Goal: Task Accomplishment & Management: Manage account settings

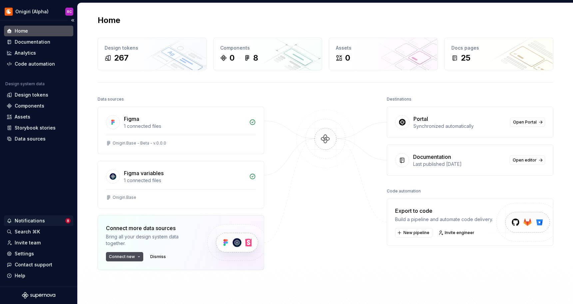
click at [30, 220] on div "Notifications" at bounding box center [30, 221] width 30 height 7
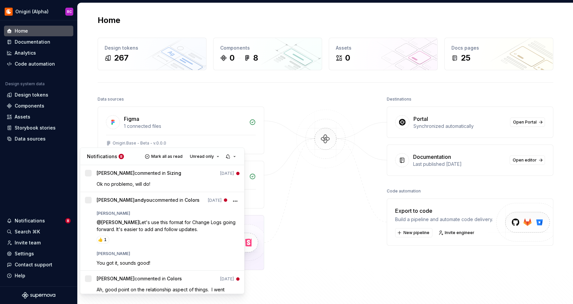
click at [22, 254] on html "Onigiri (Alpha) RC Home Documentation Analytics Code automation Design system d…" at bounding box center [286, 152] width 573 height 304
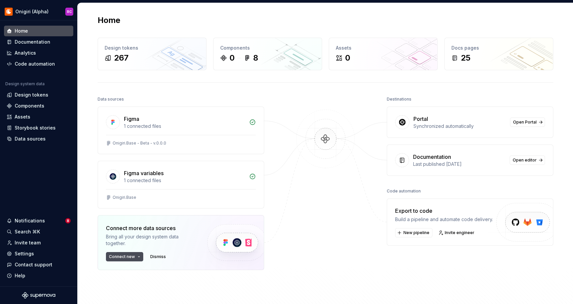
click at [22, 254] on div "Settings" at bounding box center [24, 254] width 19 height 7
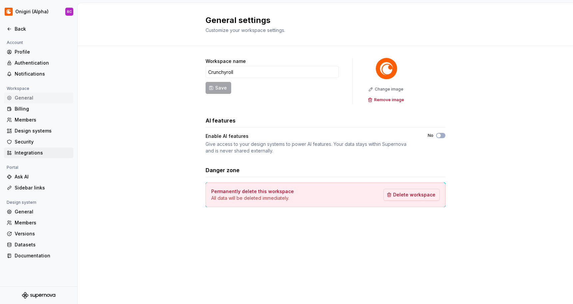
click at [30, 155] on div "Integrations" at bounding box center [43, 153] width 56 height 7
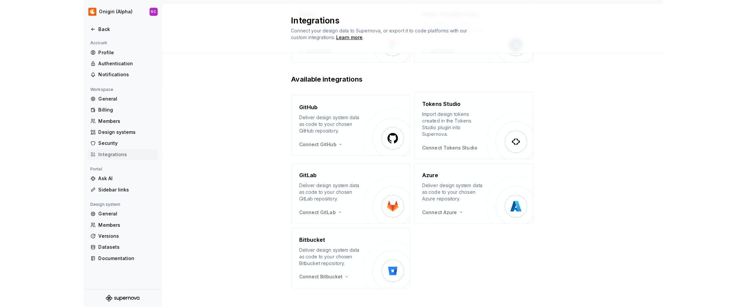
scroll to position [78, 0]
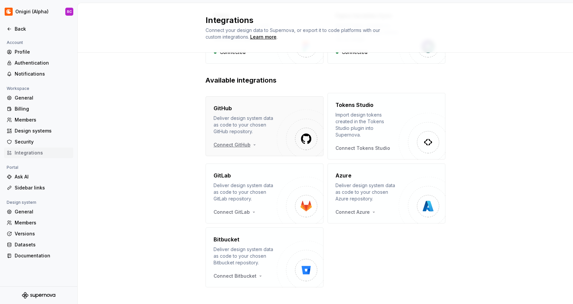
click at [245, 142] on html "Onigiri (Alpha) RC Back Account Profile Authentication Notifications Workspace …" at bounding box center [286, 152] width 573 height 304
click at [24, 120] on html "Onigiri (Alpha) RC Back Account Profile Authentication Notifications Workspace …" at bounding box center [286, 152] width 573 height 304
click at [24, 120] on div "Members" at bounding box center [43, 120] width 56 height 7
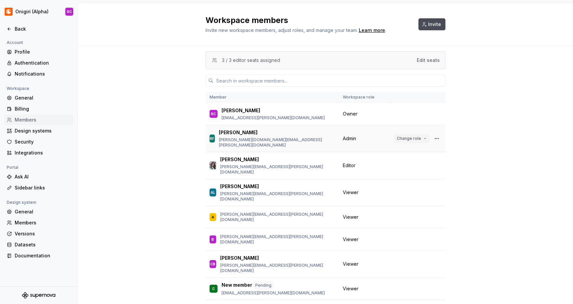
click at [409, 138] on span "Change role" at bounding box center [409, 138] width 24 height 5
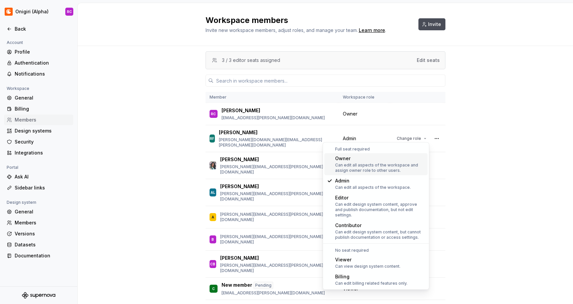
click at [489, 151] on div "3 / 3 editor seats assigned Edit seats Member Workspace role RC Rachael Callaha…" at bounding box center [326, 196] width 496 height 301
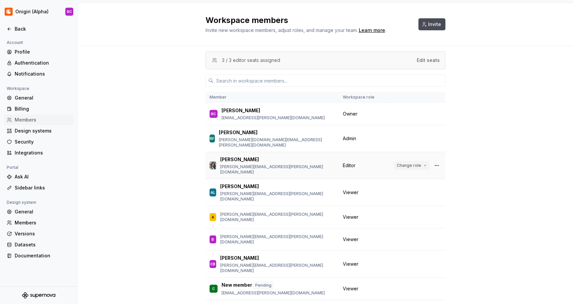
click at [410, 163] on span "Change role" at bounding box center [409, 165] width 24 height 5
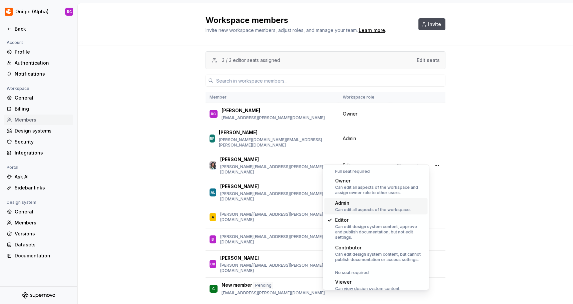
click at [374, 209] on div "Can edit all aspects of the workspace." at bounding box center [373, 209] width 76 height 5
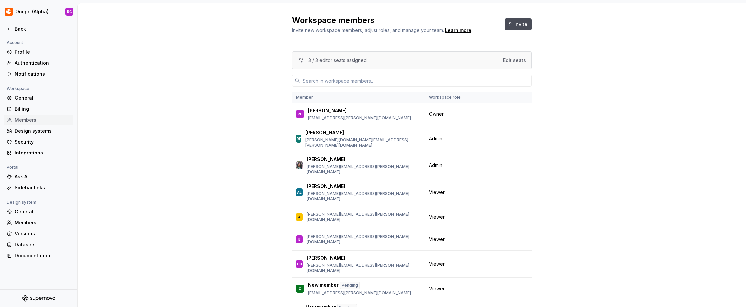
click at [573, 54] on div "3 / 3 editor seats assigned Edit seats Member Workspace role RC Rachael Callaha…" at bounding box center [412, 198] width 668 height 304
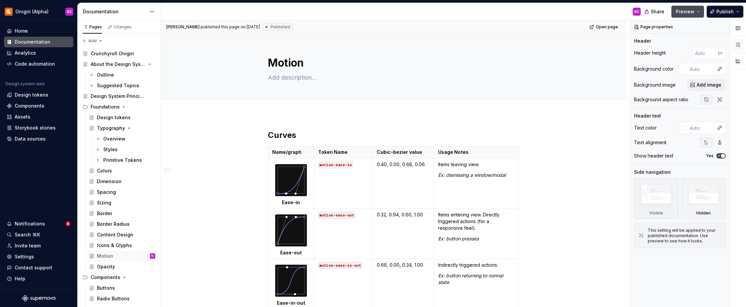
type textarea "*"
